Goal: Information Seeking & Learning: Learn about a topic

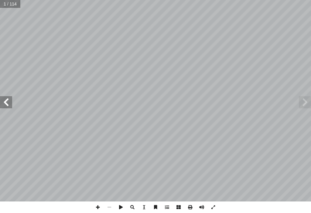
click at [3, 102] on span at bounding box center [6, 102] width 12 height 12
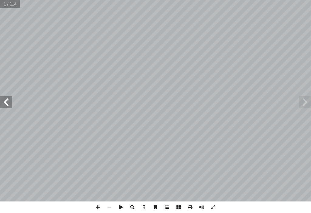
click at [3, 99] on span at bounding box center [6, 102] width 12 height 12
click at [3, 97] on span at bounding box center [6, 102] width 12 height 12
click at [3, 96] on span at bounding box center [6, 102] width 12 height 12
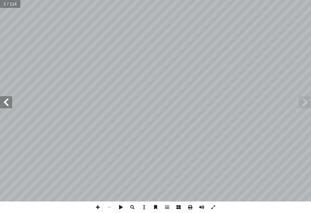
click at [3, 96] on span at bounding box center [6, 102] width 12 height 12
click at [3, 96] on div "ُ ة َّ ي ِ ب َ ر َ الع ُ ة َ غ ُّ الل ليف أ � ّ فريق الت ) ً � ق ِّ س َ ن ُ سف …" at bounding box center [155, 101] width 311 height 202
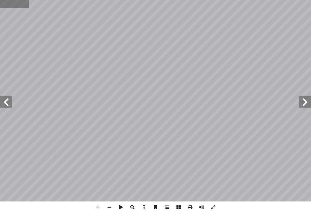
click at [11, 7] on input "text" at bounding box center [14, 4] width 29 height 8
type input "*"
type input "**"
click at [111, 202] on span at bounding box center [110, 208] width 12 height 12
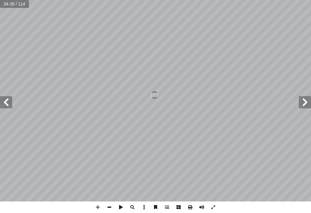
click at [111, 202] on span at bounding box center [110, 208] width 12 height 12
click at [0, 97] on span at bounding box center [6, 102] width 12 height 12
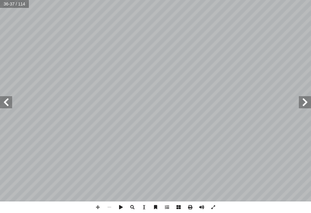
click at [0, 97] on span at bounding box center [6, 102] width 12 height 12
click at [300, 108] on span at bounding box center [305, 102] width 12 height 12
click at [100, 202] on span at bounding box center [98, 208] width 12 height 12
click at [98, 202] on span at bounding box center [98, 208] width 12 height 12
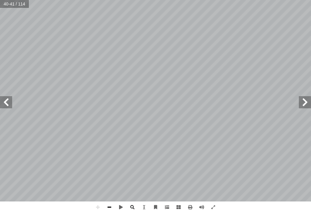
click at [106, 202] on span at bounding box center [110, 208] width 12 height 12
click at [98, 202] on span at bounding box center [98, 208] width 12 height 12
click at [113, 202] on span at bounding box center [110, 208] width 12 height 12
click at [92, 202] on div "34 بير ْ ع � ت ْ ال : ِ ة َ ي ِ ت � ��ا ِ ل َ م ُ الج ِ ة َ د َ اع َ س ُ م ِ ، …" at bounding box center [155, 106] width 311 height 213
click at [95, 202] on span at bounding box center [98, 208] width 12 height 12
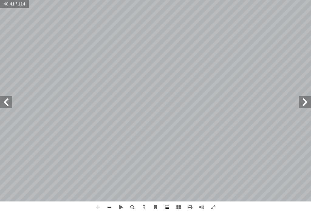
click at [105, 202] on span at bounding box center [110, 208] width 12 height 12
click at [4, 101] on span at bounding box center [6, 102] width 12 height 12
click at [108, 202] on span at bounding box center [110, 208] width 12 height 12
